Goal: Task Accomplishment & Management: Use online tool/utility

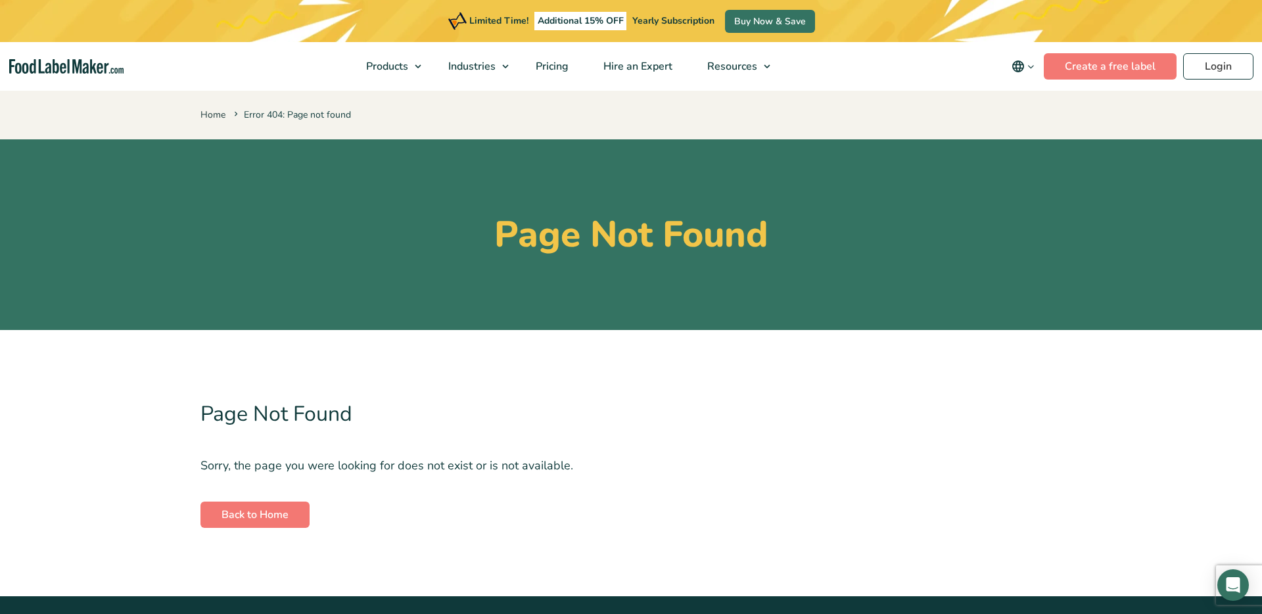
click at [817, 114] on p "Home Error 404: Page not found" at bounding box center [630, 113] width 861 height 19
click at [697, 105] on p "Home Error 404: Page not found" at bounding box center [630, 113] width 861 height 19
click at [622, 118] on p "Home Error 404: Page not found" at bounding box center [630, 113] width 861 height 19
click at [919, 108] on p "Home Error 404: Page not found" at bounding box center [630, 113] width 861 height 19
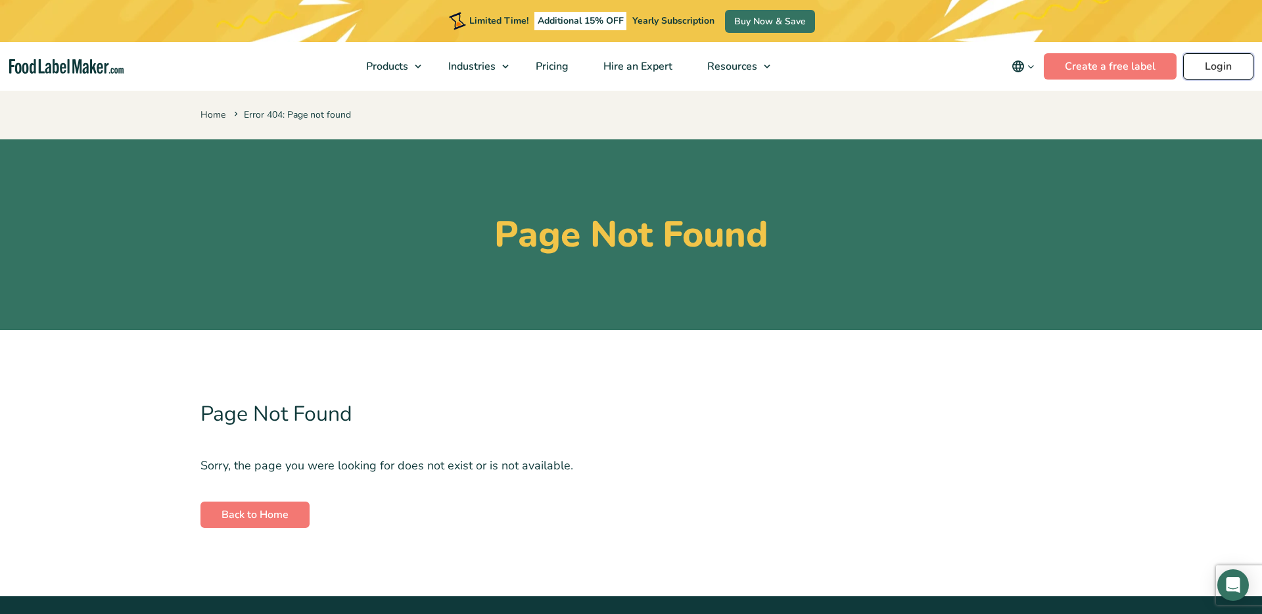
click at [1216, 72] on link "Login" at bounding box center [1218, 66] width 70 height 26
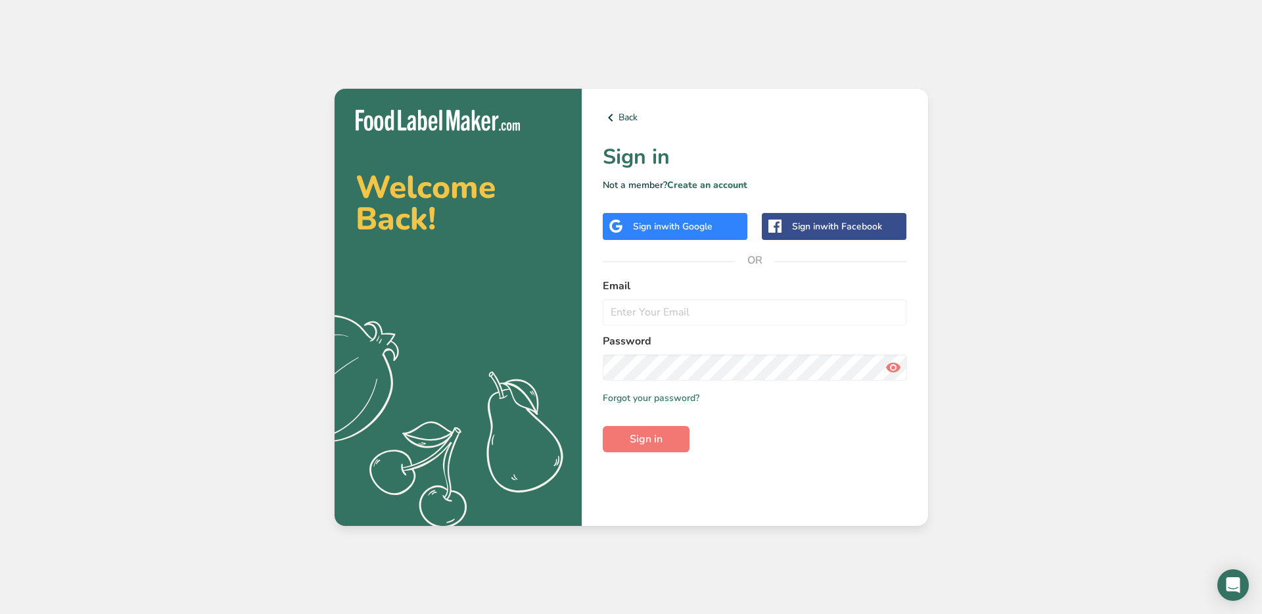
click at [699, 233] on div "Sign in with Google" at bounding box center [675, 226] width 145 height 27
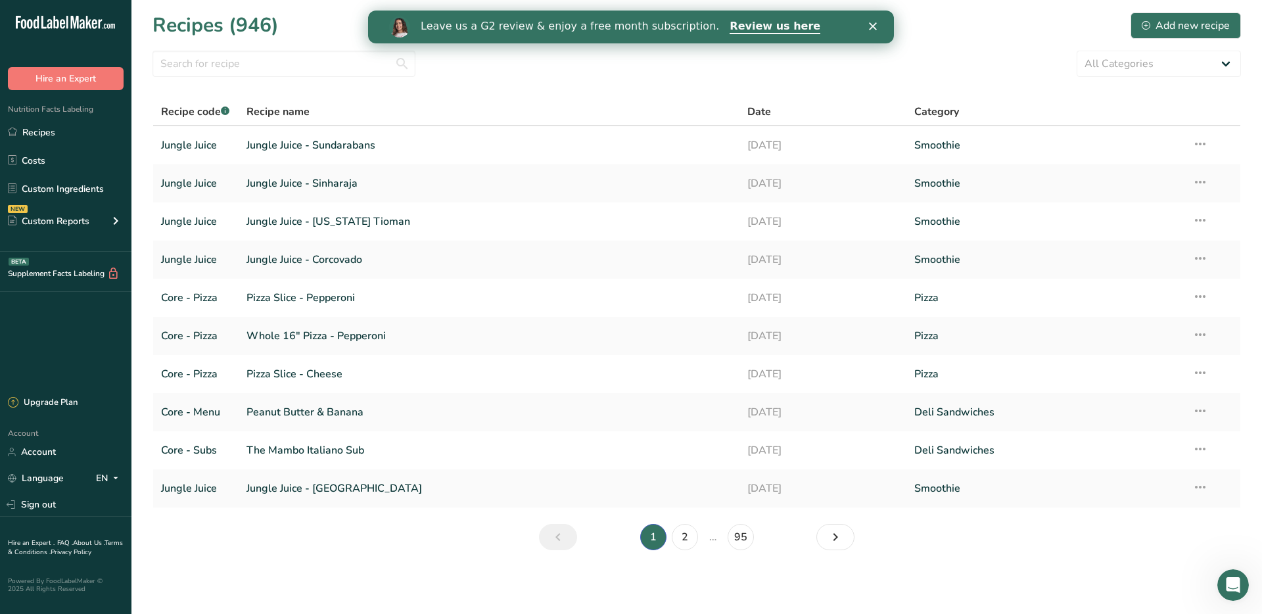
click at [872, 26] on polygon "Close" at bounding box center [873, 26] width 8 height 8
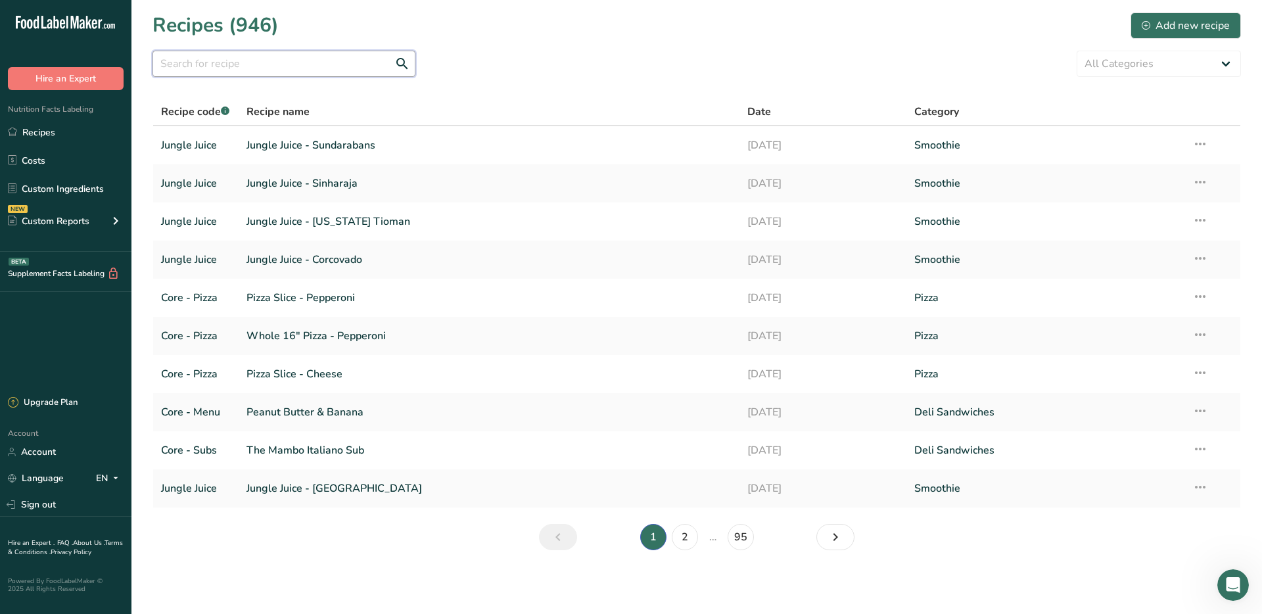
click at [228, 64] on input "text" at bounding box center [283, 64] width 263 height 26
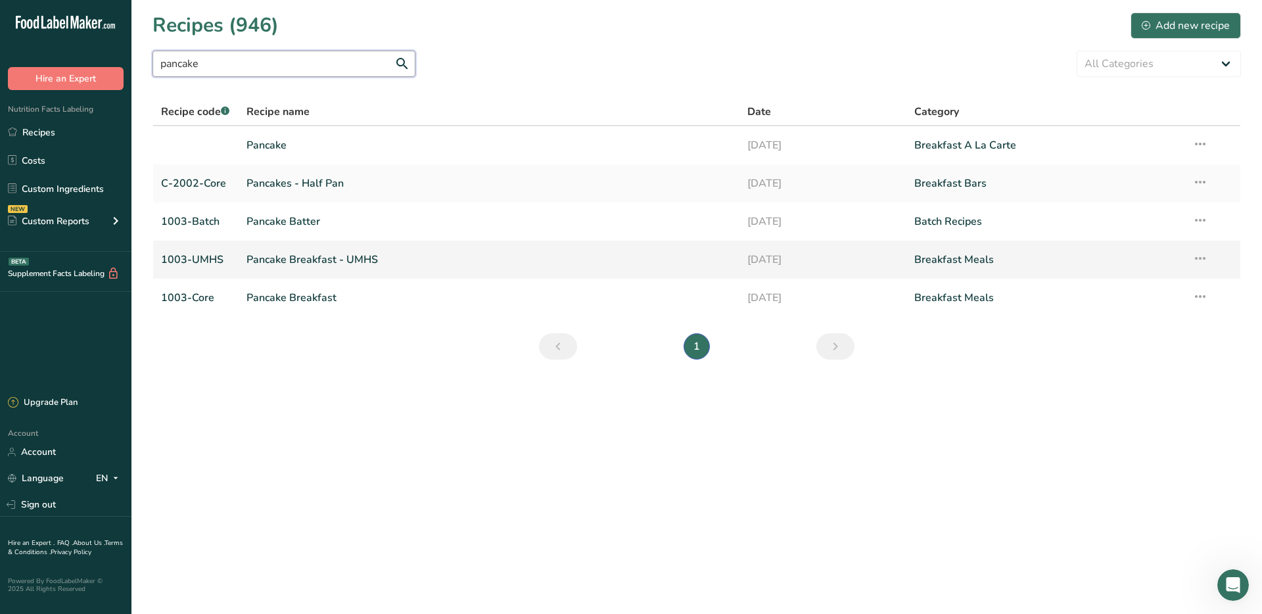
type input "pancake"
click at [329, 256] on link "Pancake Breakfast - UMHS" at bounding box center [488, 260] width 485 height 28
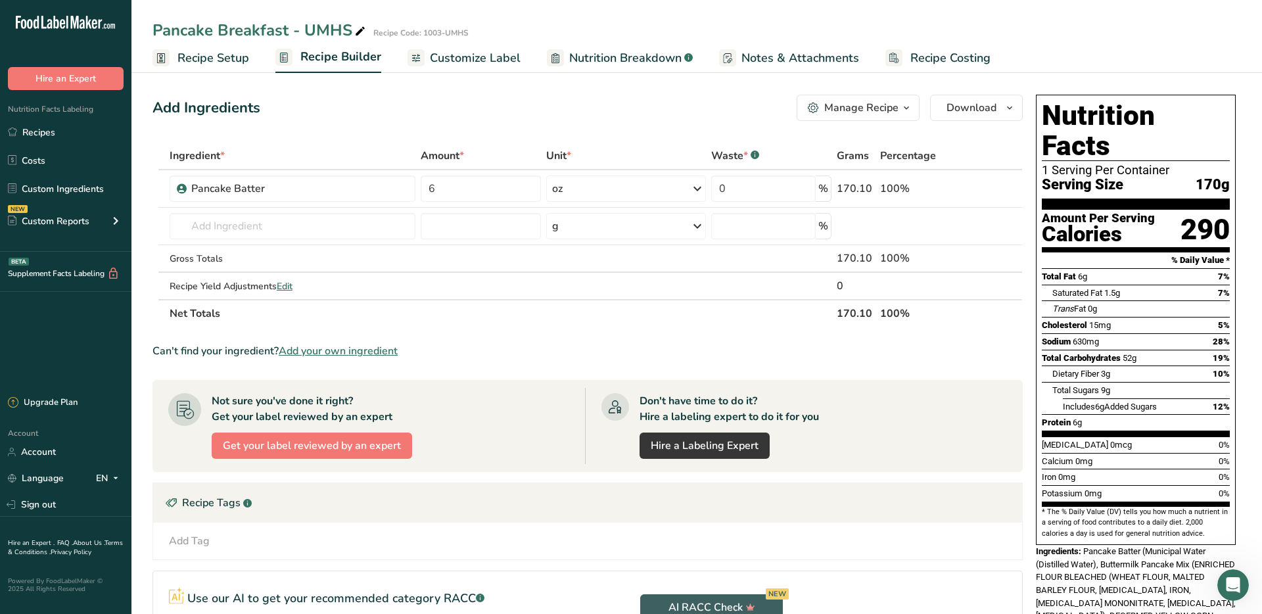
click at [560, 340] on section "Ingredient * Amount * Unit * Waste * .a-a{fill:#347362;}.b-a{fill:#fff;} Grams …" at bounding box center [587, 457] width 870 height 630
click at [531, 102] on div "Add Ingredients Manage Recipe Delete Recipe Duplicate Recipe Scale Recipe Save …" at bounding box center [587, 108] width 870 height 26
